Goal: Task Accomplishment & Management: Use online tool/utility

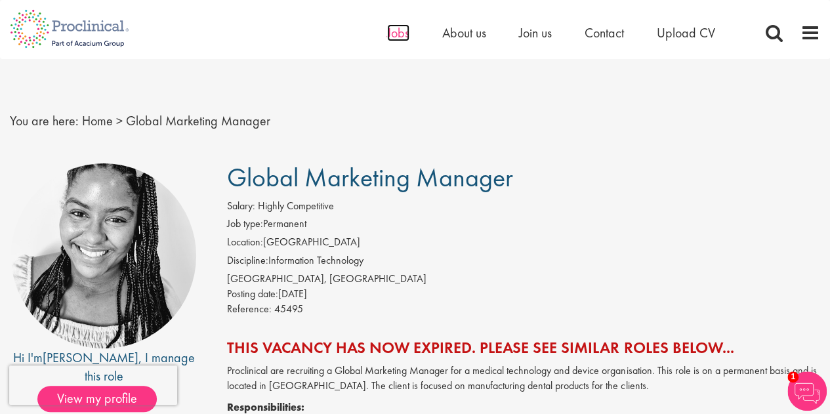
click at [388, 36] on span "Jobs" at bounding box center [398, 32] width 22 height 17
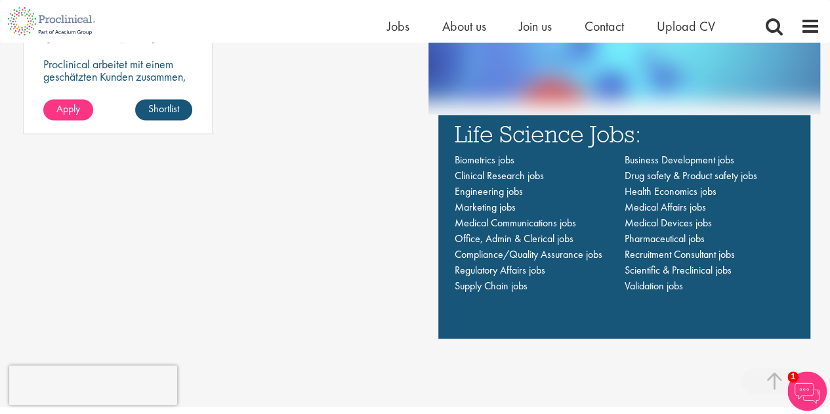
scroll to position [899, 0]
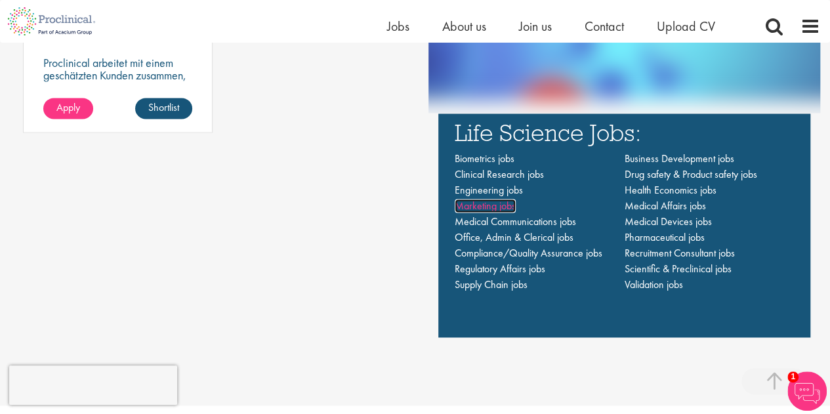
click at [491, 207] on span "Marketing jobs" at bounding box center [485, 206] width 61 height 14
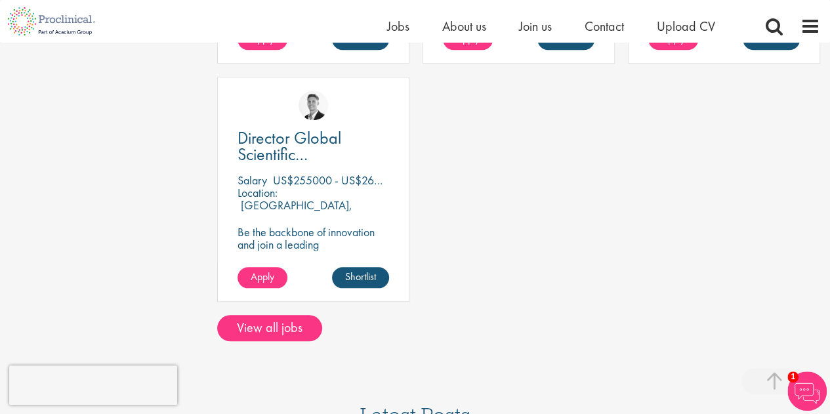
scroll to position [497, 0]
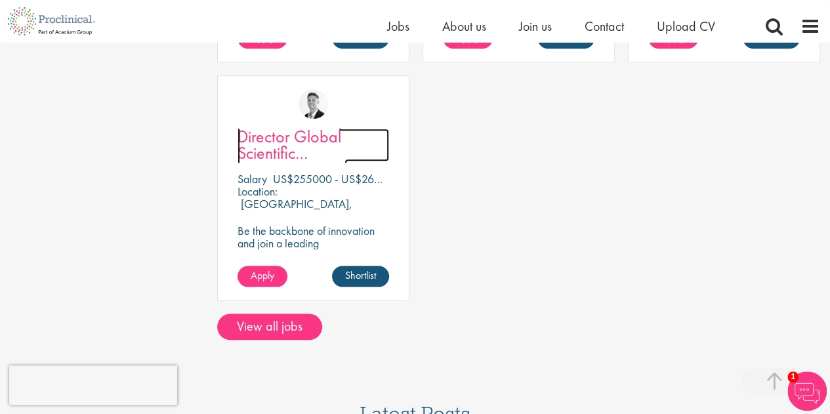
click at [270, 125] on span "Director Global Scientific Communications" at bounding box center [293, 152] width 110 height 55
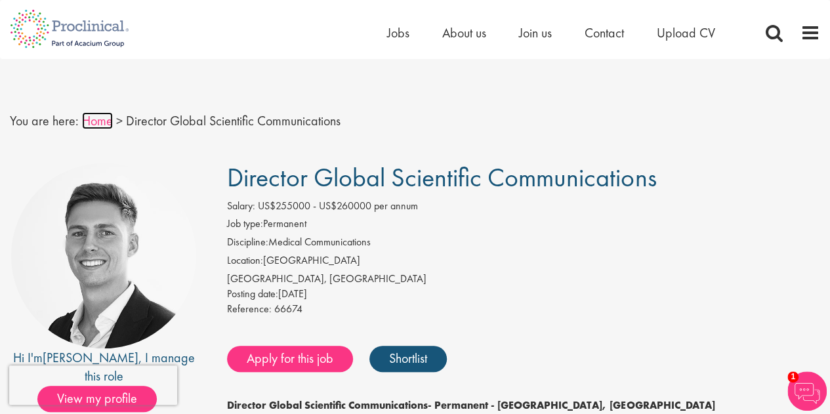
click at [92, 124] on link "Home" at bounding box center [97, 120] width 31 height 17
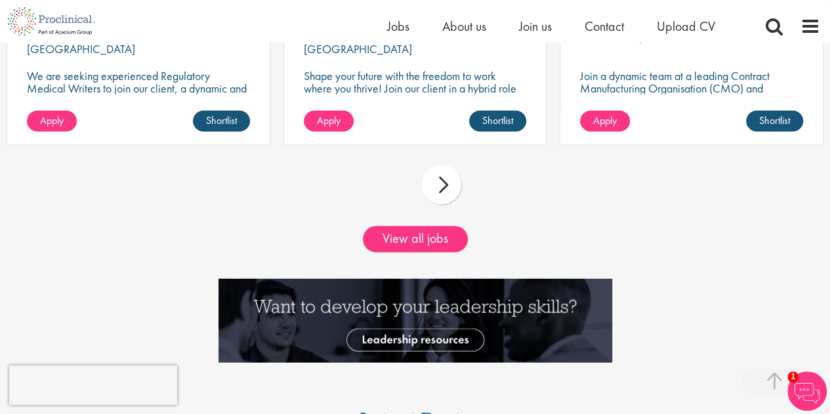
scroll to position [1244, 0]
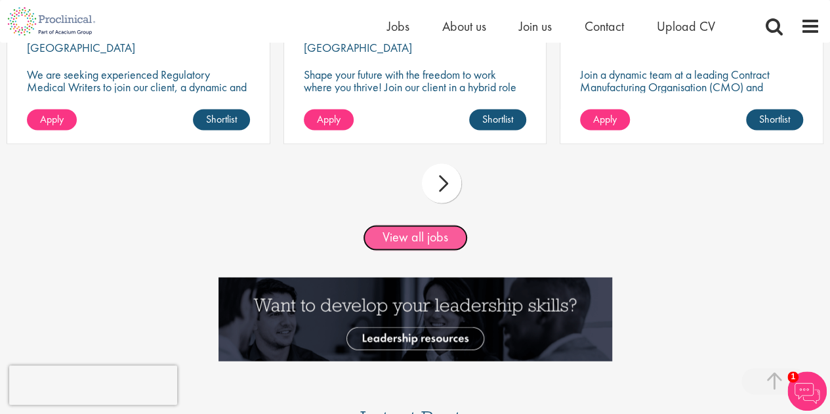
click at [423, 235] on link "View all jobs" at bounding box center [415, 237] width 105 height 26
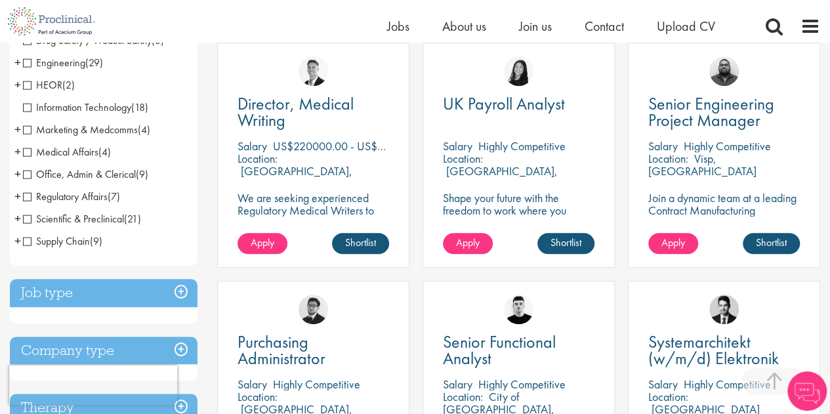
scroll to position [248, 0]
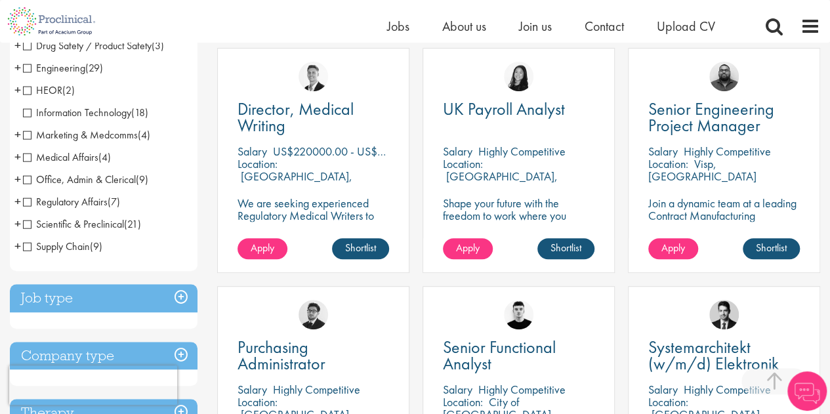
click at [24, 131] on span "Marketing & Medcomms" at bounding box center [80, 135] width 115 height 14
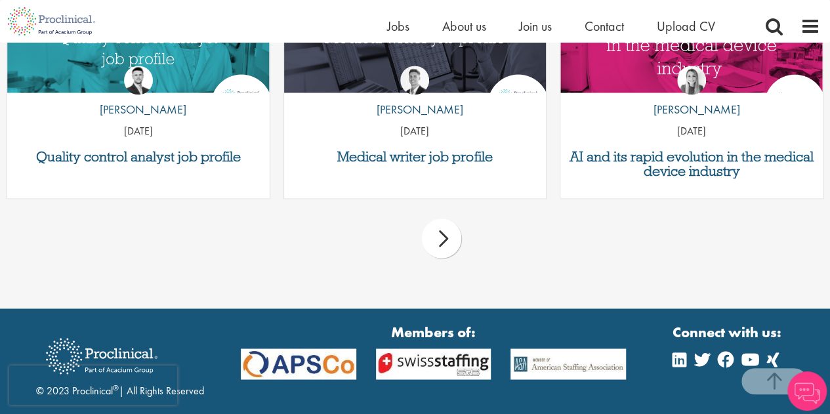
scroll to position [1004, 0]
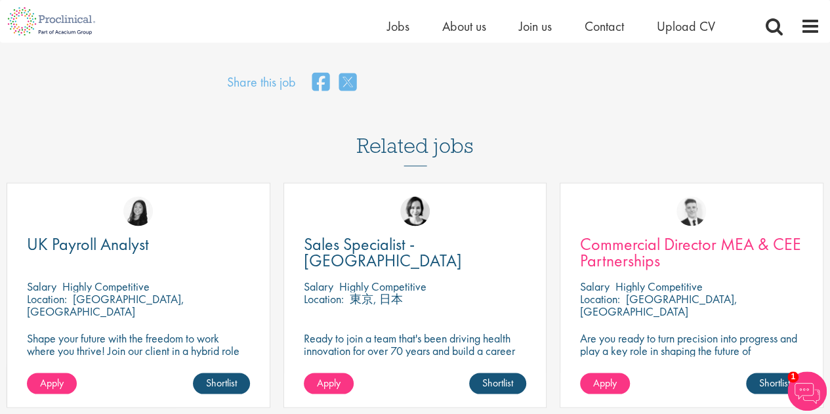
scroll to position [1035, 0]
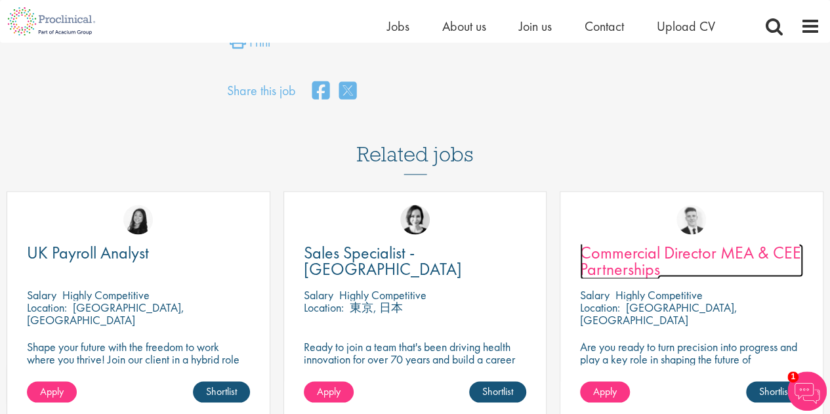
click at [654, 257] on span "Commercial Director MEA & CEE Partnerships" at bounding box center [690, 260] width 221 height 39
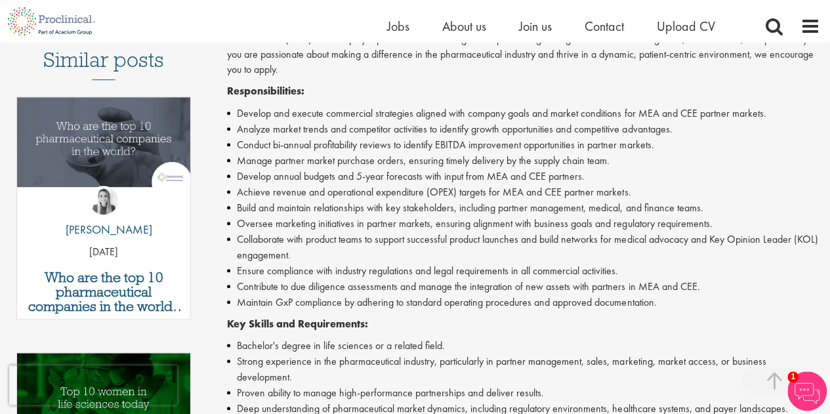
scroll to position [381, 0]
